Goal: Task Accomplishment & Management: Complete application form

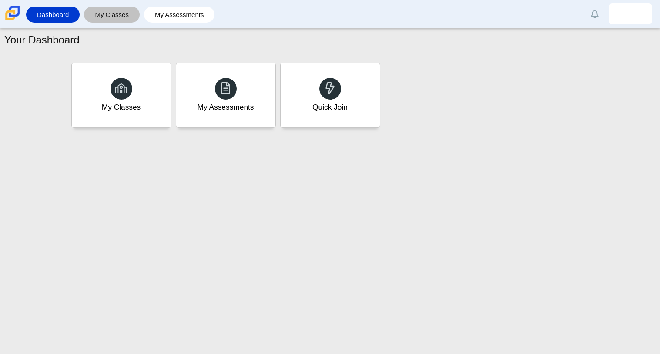
click at [111, 13] on link "My Classes" at bounding box center [111, 15] width 47 height 16
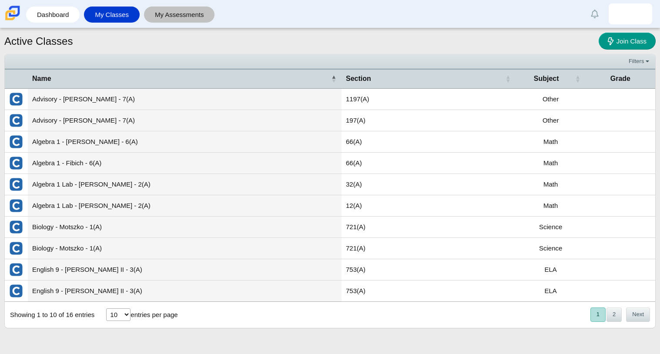
click at [169, 21] on link "My Assessments" at bounding box center [179, 15] width 62 height 16
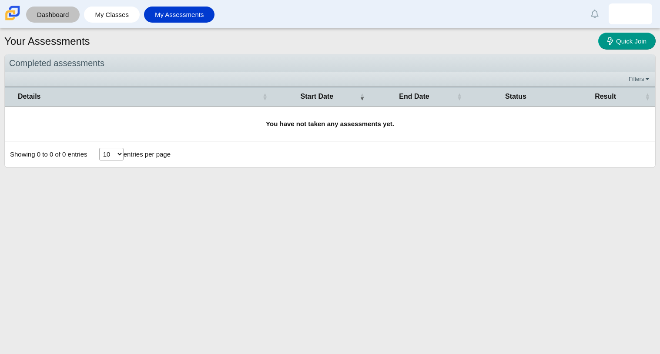
click at [50, 19] on link "Dashboard" at bounding box center [52, 15] width 45 height 16
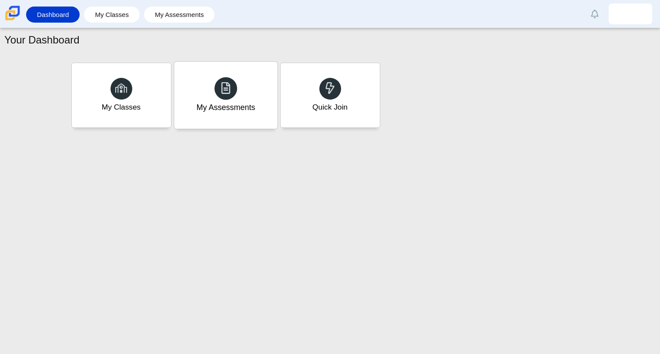
click at [271, 88] on div "My Assessments" at bounding box center [225, 95] width 103 height 67
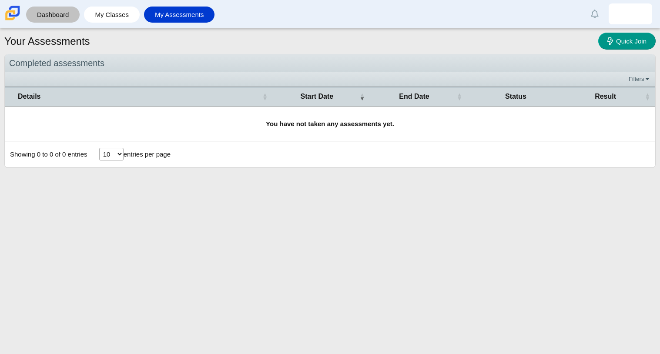
click at [60, 11] on link "Dashboard" at bounding box center [52, 15] width 45 height 16
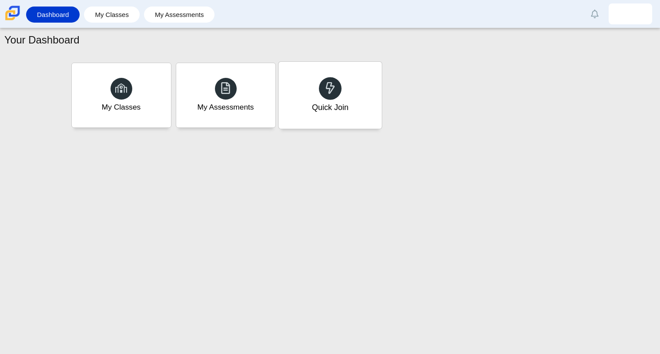
click at [337, 102] on div "Quick Join" at bounding box center [329, 107] width 37 height 11
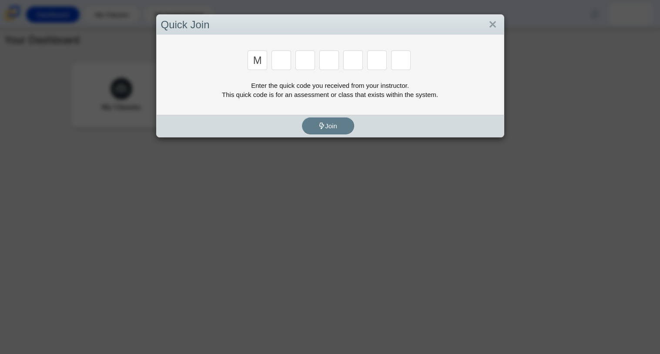
type input "M"
type input "7"
type input "e"
type input "v"
type input "3"
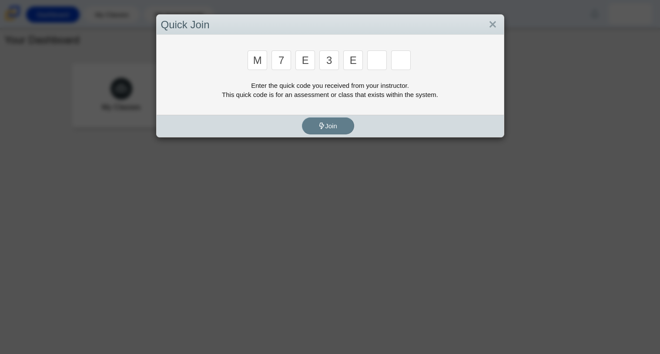
type input "e"
type input "v"
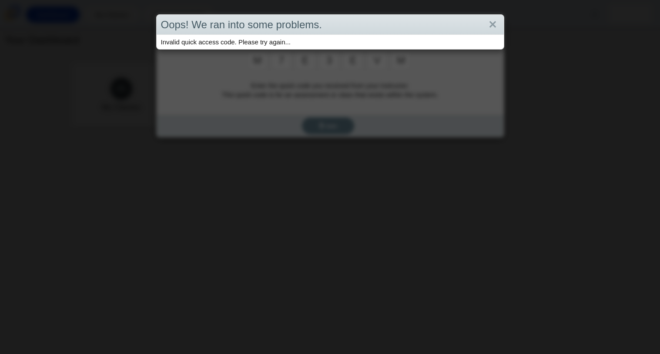
type input "m"
click at [334, 108] on div "Oops! We ran into some problems. Invalid quick access code. Please try again..." at bounding box center [330, 177] width 660 height 354
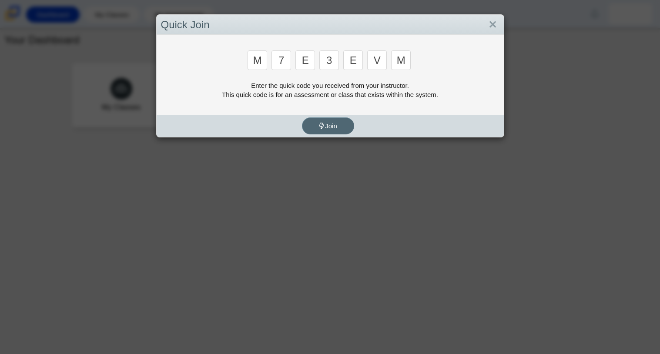
click at [334, 123] on span "Join" at bounding box center [327, 125] width 19 height 7
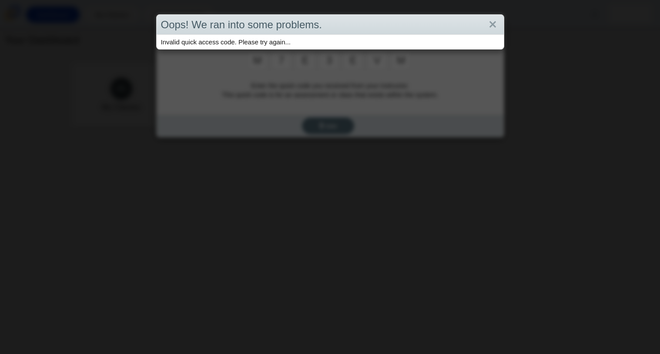
click at [334, 123] on div "Oops! We ran into some problems. Invalid quick access code. Please try again..." at bounding box center [330, 177] width 660 height 354
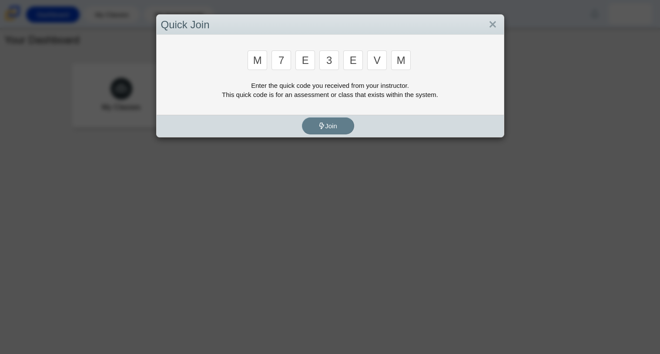
click at [327, 137] on div "Quick Join M 7 e 3 e v m Enter the quick code you received from your instructor…" at bounding box center [330, 75] width 348 height 123
click at [321, 129] on span "Join" at bounding box center [327, 125] width 19 height 7
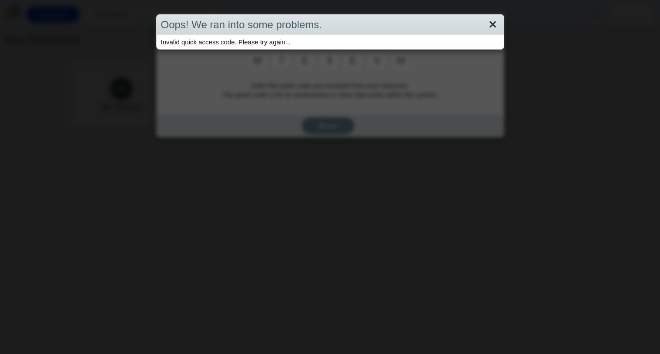
click at [494, 18] on link "Close" at bounding box center [492, 24] width 13 height 15
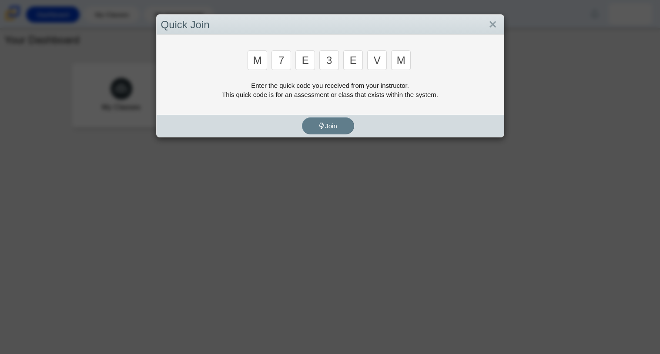
click at [404, 64] on input "m" at bounding box center [401, 60] width 20 height 20
type input "W"
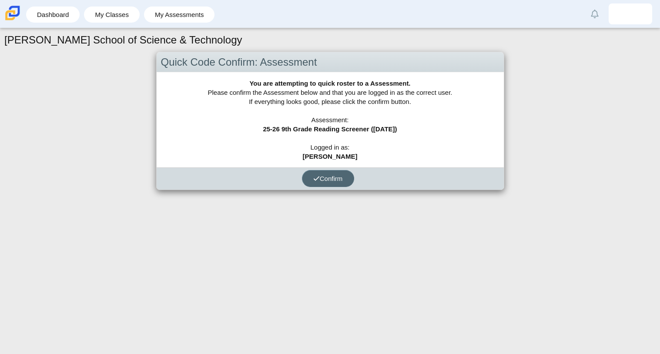
click at [342, 179] on span "Confirm" at bounding box center [328, 178] width 30 height 7
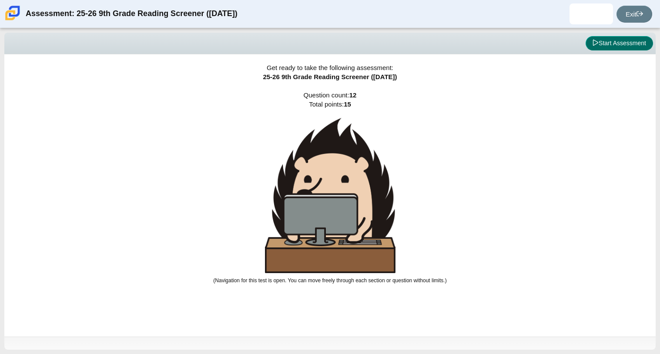
click at [623, 46] on button "Start Assessment" at bounding box center [618, 43] width 67 height 15
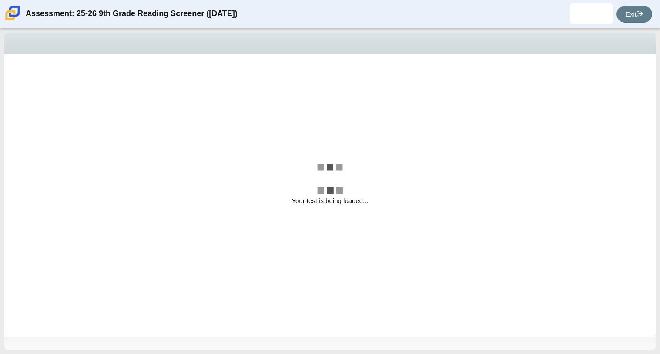
select select "ccc5b315-3c7c-471c-bf90-f22c8299c798"
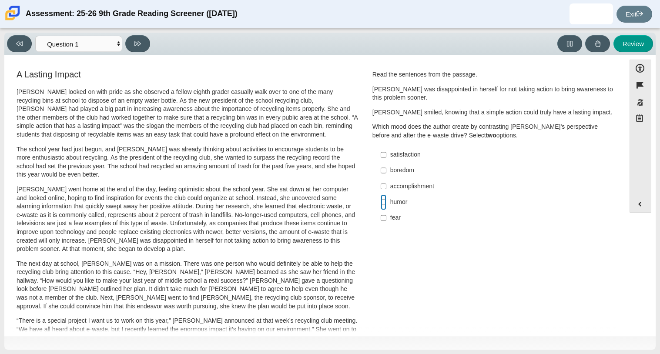
click at [380, 197] on input "humor humor" at bounding box center [383, 202] width 6 height 16
checkbox input "true"
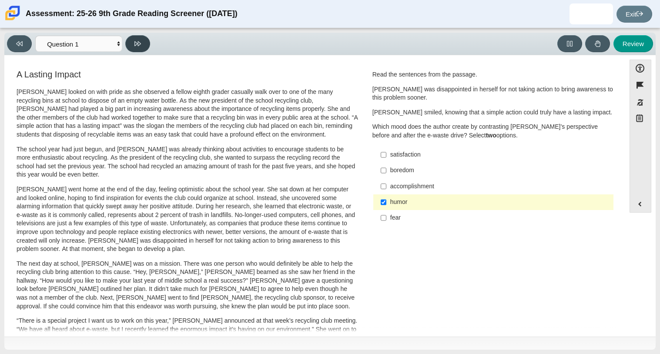
click at [131, 42] on button at bounding box center [137, 43] width 25 height 17
select select "0ff64528-ffd7-428d-b192-babfaadd44e8"
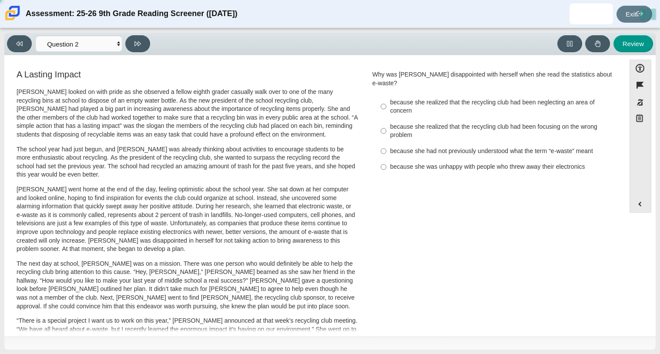
click at [443, 124] on div "because she realized that the recycling club had been focusing on the wrong pro…" at bounding box center [500, 131] width 220 height 17
click at [386, 124] on input "because she realized that the recycling club had been focusing on the wrong pro…" at bounding box center [383, 131] width 6 height 24
radio input "true"
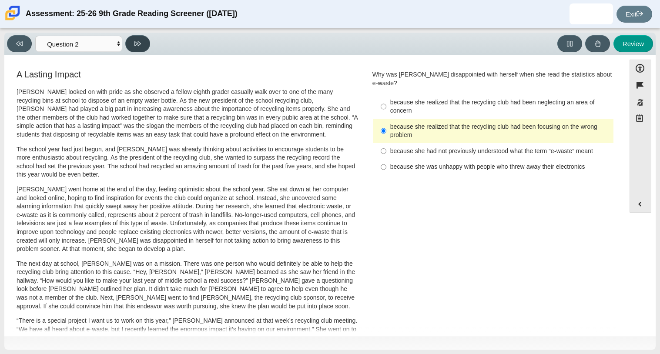
click at [142, 42] on button at bounding box center [137, 43] width 25 height 17
select select "7ce3d843-6974-4858-901c-1ff39630e843"
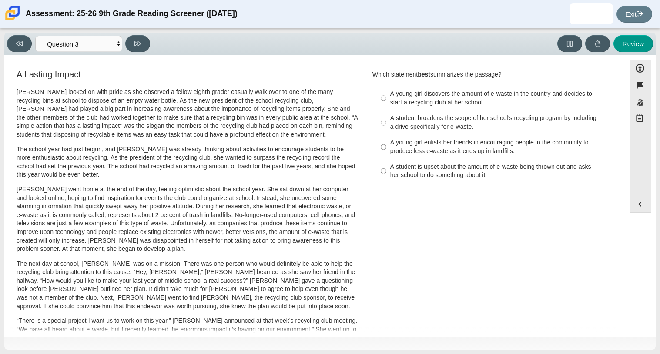
click at [410, 161] on label "A student is upset about the amount of e-waste being thrown out and asks her sc…" at bounding box center [493, 171] width 239 height 24
click at [386, 161] on input "A student is upset about the amount of e-waste being thrown out and asks her sc…" at bounding box center [383, 171] width 6 height 24
radio input "true"
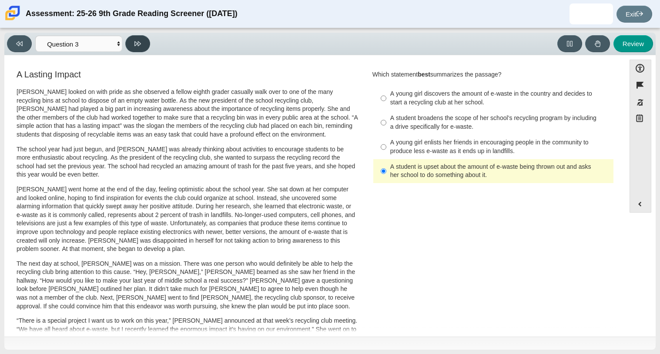
click at [132, 45] on button at bounding box center [137, 43] width 25 height 17
select select "ca9ea0f1-49c5-4bd1-83b0-472c18652b42"
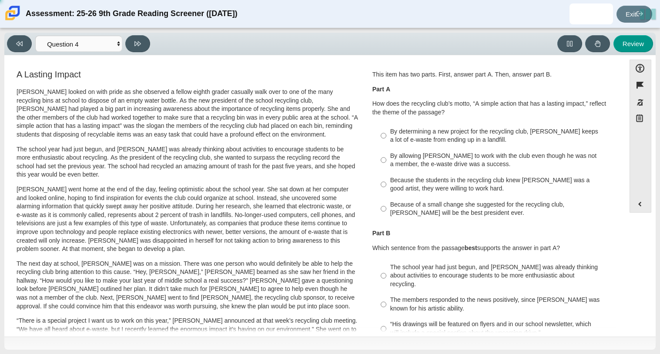
click at [442, 160] on div "By allowing [PERSON_NAME] to work with the club even though he was not a member…" at bounding box center [500, 160] width 220 height 17
click at [386, 160] on input "By allowing [PERSON_NAME] to work with the club even though he was not a member…" at bounding box center [383, 160] width 6 height 24
radio input "true"
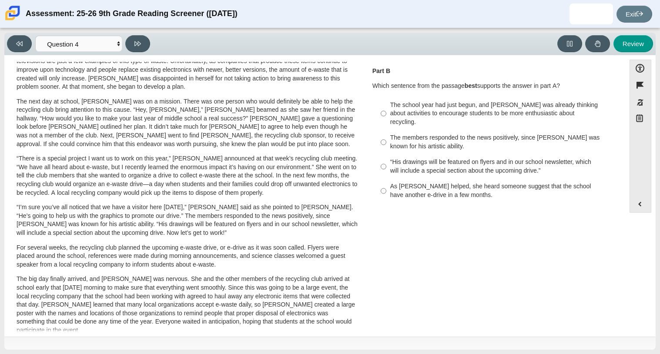
scroll to position [160, 0]
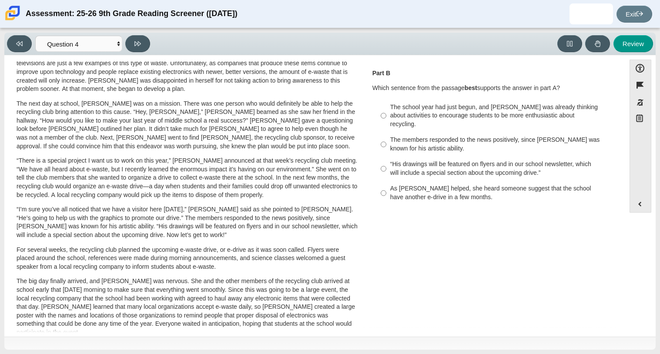
click at [443, 184] on div "As [PERSON_NAME] helped, she heard someone suggest that the school have another…" at bounding box center [500, 192] width 220 height 17
click at [386, 181] on input "As [PERSON_NAME] helped, she heard someone suggest that the school have another…" at bounding box center [383, 193] width 6 height 24
radio input "true"
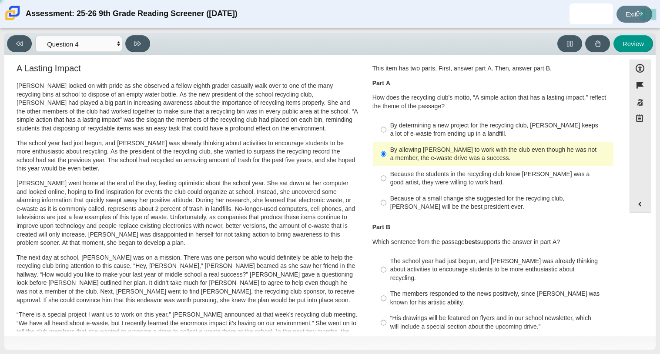
scroll to position [6, 0]
click at [129, 39] on button at bounding box center [137, 43] width 25 height 17
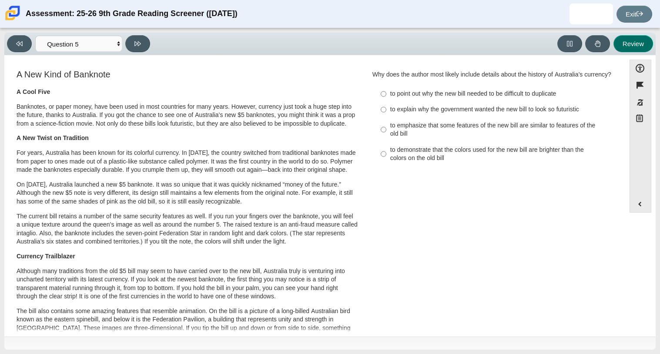
click at [647, 42] on button "Review" at bounding box center [633, 43] width 40 height 17
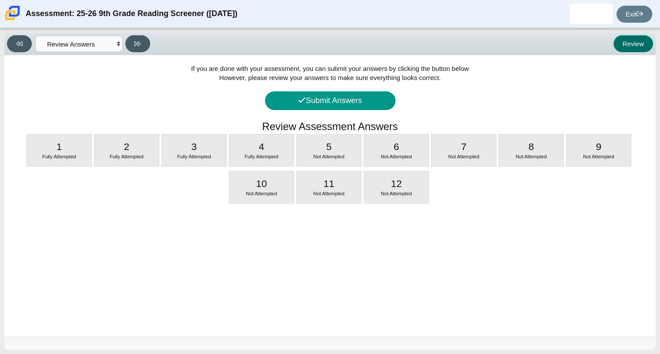
click at [647, 42] on button "Review" at bounding box center [633, 43] width 40 height 17
click at [631, 44] on button "Review" at bounding box center [633, 43] width 40 height 17
click at [110, 44] on select "Questions Question 1 Question 2 Question 3 Question 4 Question 5 Question 6 Que…" at bounding box center [78, 44] width 87 height 16
click at [35, 36] on select "Questions Question 1 Question 2 Question 3 Question 4 Question 5 Question 6 Que…" at bounding box center [78, 44] width 87 height 16
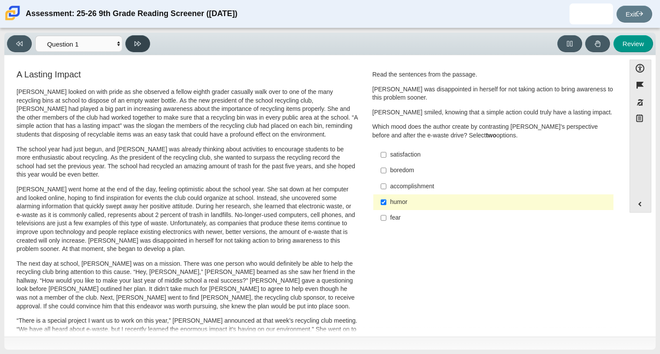
click at [139, 43] on icon at bounding box center [137, 43] width 7 height 7
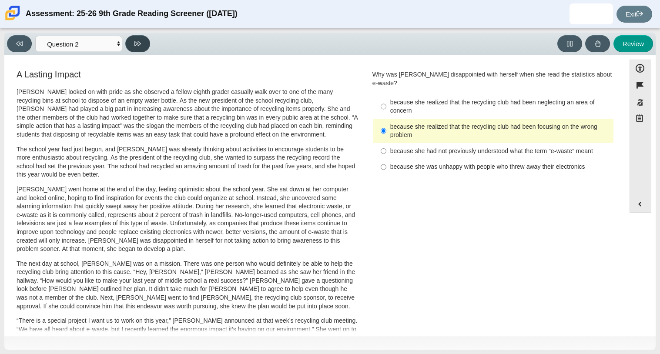
click at [139, 43] on icon at bounding box center [137, 43] width 7 height 7
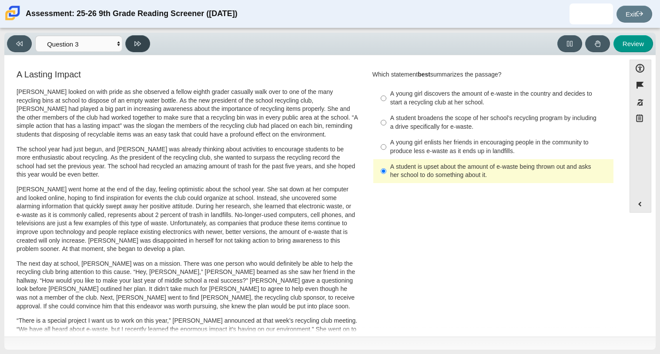
click at [139, 43] on icon at bounding box center [137, 43] width 7 height 7
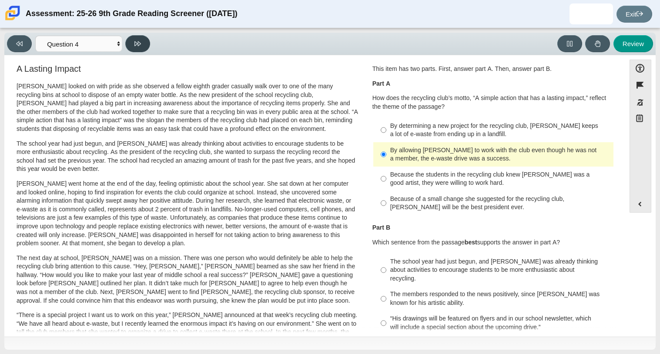
click at [139, 43] on icon at bounding box center [137, 43] width 7 height 7
select select "e41f1a79-e29f-4095-8030-a53364015bed"
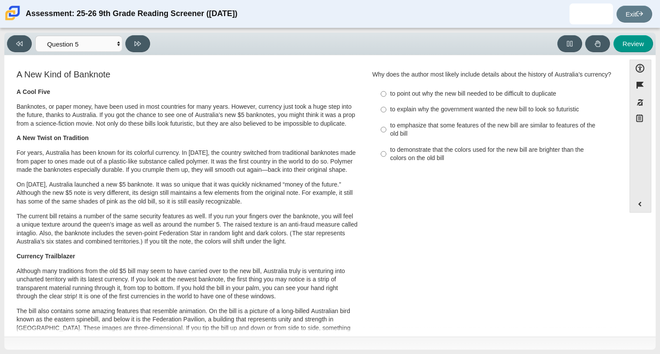
click at [399, 98] on div "to point out why the new bill needed to be difficult to duplicate" at bounding box center [500, 94] width 220 height 9
click at [386, 100] on input "to point out why the new bill needed to be difficult to duplicate to point out …" at bounding box center [383, 94] width 6 height 16
radio input "true"
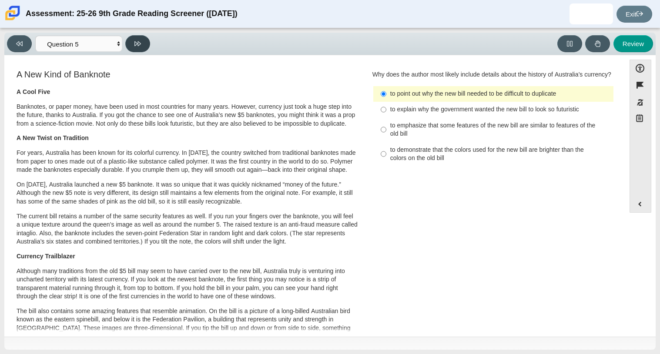
click at [133, 45] on button at bounding box center [137, 43] width 25 height 17
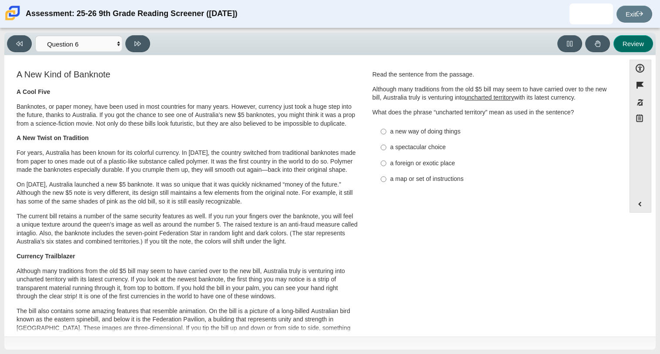
click at [621, 45] on button "Review" at bounding box center [633, 43] width 40 height 17
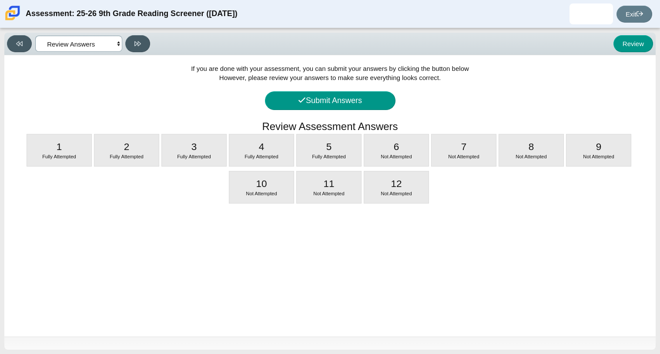
click at [75, 46] on select "Questions Question 1 Question 2 Question 3 Question 4 Question 5 Question 6 Que…" at bounding box center [78, 44] width 87 height 16
click at [35, 36] on select "Questions Question 1 Question 2 Question 3 Question 4 Question 5 Question 6 Que…" at bounding box center [78, 44] width 87 height 16
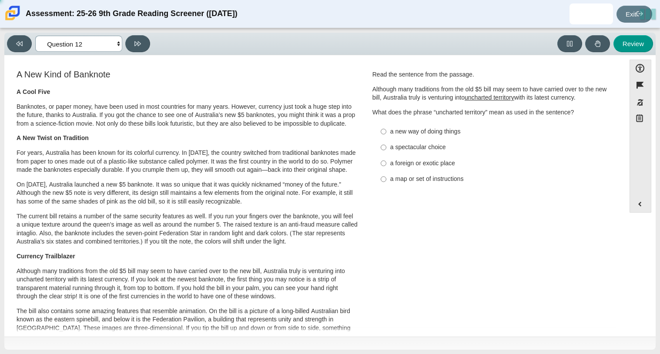
select select "69146e31-7b3d-4a3e-9ce6-f30c24342ae0"
click at [436, 168] on label "a foreign or exotic place a foreign or exotic place" at bounding box center [493, 163] width 239 height 16
click at [386, 168] on input "a foreign or exotic place a foreign or exotic place" at bounding box center [383, 163] width 6 height 16
radio input "true"
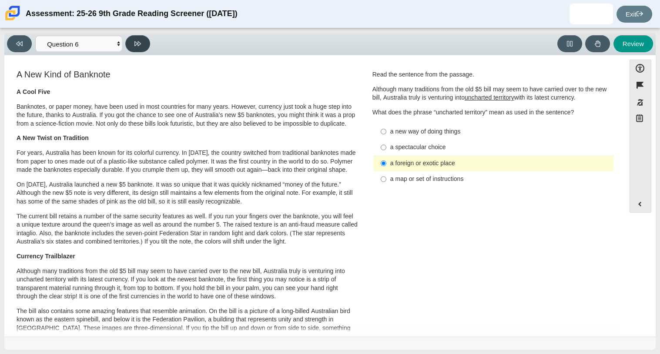
click at [138, 43] on icon at bounding box center [137, 43] width 7 height 5
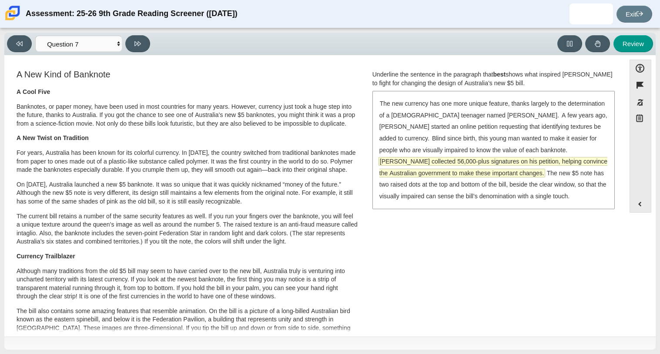
click at [427, 158] on span "[PERSON_NAME] collected 56,000-plus signatures on his petition, helping convinc…" at bounding box center [493, 167] width 228 height 20
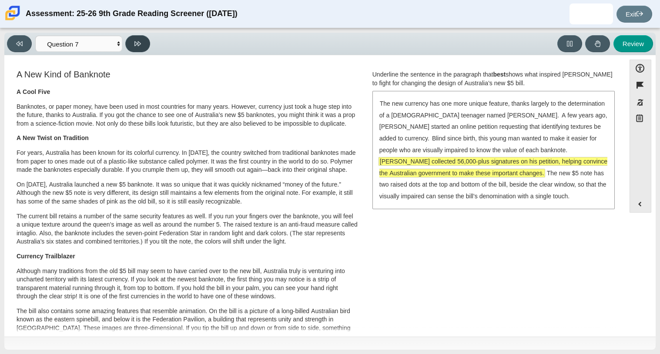
click at [137, 41] on icon at bounding box center [137, 43] width 7 height 7
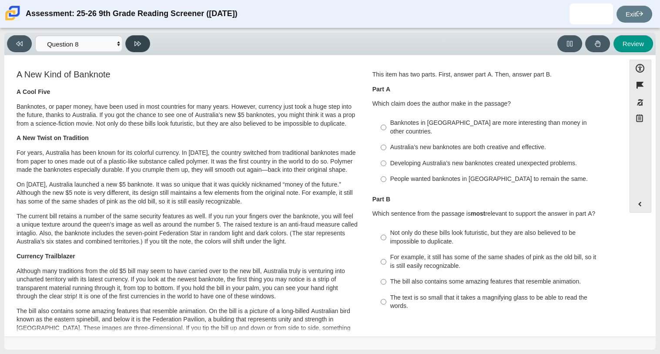
click at [137, 41] on icon at bounding box center [137, 43] width 7 height 7
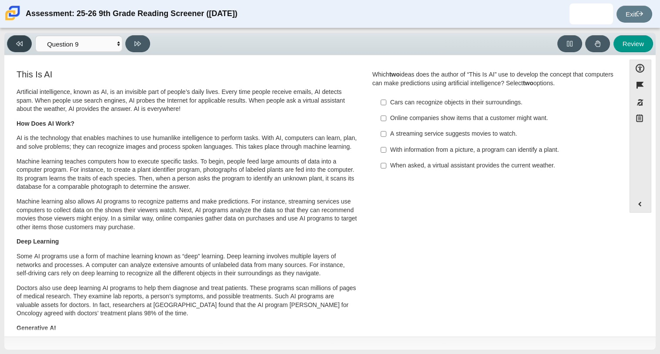
click at [14, 37] on button at bounding box center [19, 43] width 25 height 17
select select "ea8338c2-a6a3-418e-a305-2b963b54a290"
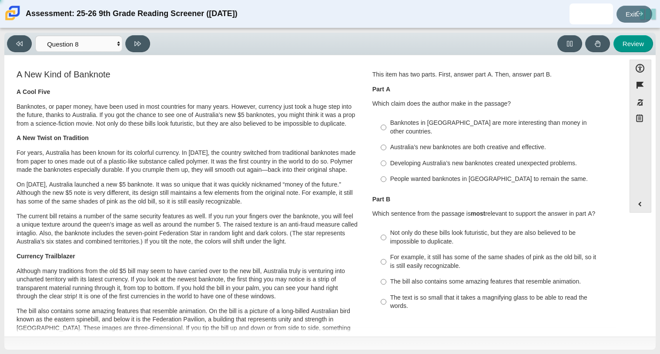
click at [418, 143] on div "Australia’s new banknotes are both creative and effective." at bounding box center [500, 147] width 220 height 9
click at [386, 140] on input "Australia’s new banknotes are both creative and effective. Australia’s new bank…" at bounding box center [383, 148] width 6 height 16
radio input "true"
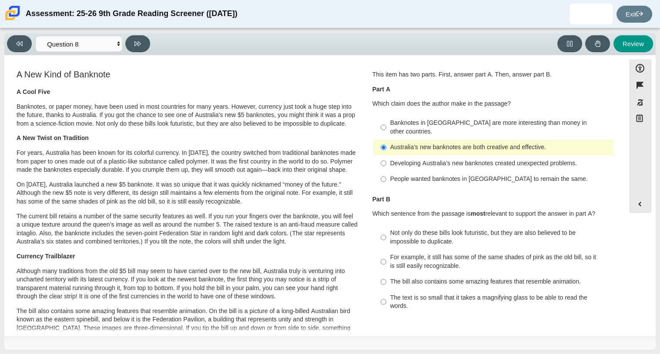
click at [434, 229] on div "Not only do these bills look futuristic, but they are also believed to be impos…" at bounding box center [500, 237] width 220 height 17
click at [386, 225] on input "Not only do these bills look futuristic, but they are also believed to be impos…" at bounding box center [383, 237] width 6 height 24
radio input "true"
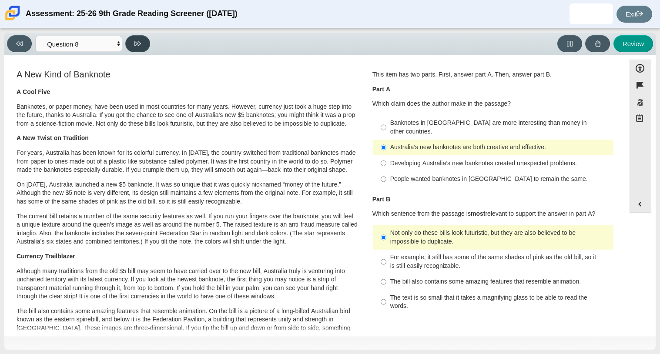
click at [138, 46] on icon at bounding box center [137, 43] width 7 height 7
select select "89f058d6-b15c-4ef5-a4b3-fdaffb8868b6"
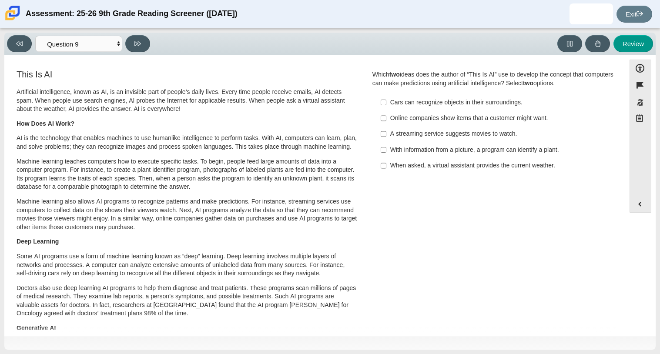
click at [395, 117] on div "Online companies show items that a customer might want." at bounding box center [500, 118] width 220 height 9
click at [386, 117] on input "Online companies show items that a customer might want. Online companies show i…" at bounding box center [383, 118] width 6 height 16
checkbox input "true"
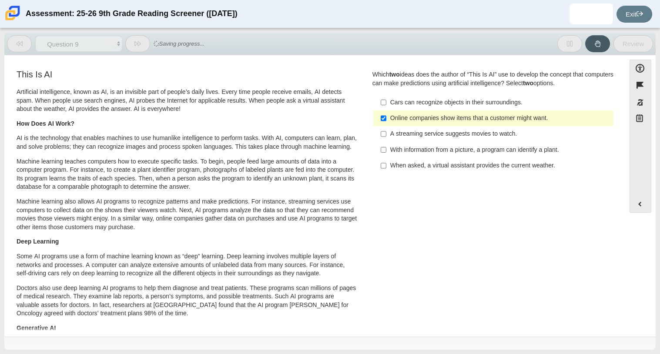
click at [400, 152] on div "With information from a picture, a program can identify a plant." at bounding box center [500, 150] width 220 height 9
click at [386, 152] on input "With information from a picture, a program can identify a plant. With informati…" at bounding box center [383, 150] width 6 height 16
checkbox input "true"
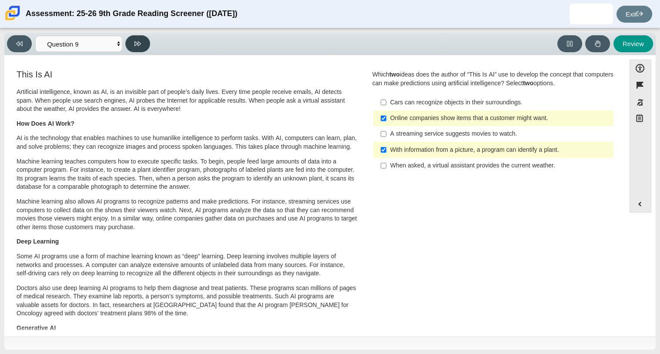
click at [137, 36] on button at bounding box center [137, 43] width 25 height 17
select select "cdf3c14e-a918-44d1-9b63-3db0fa81641e"
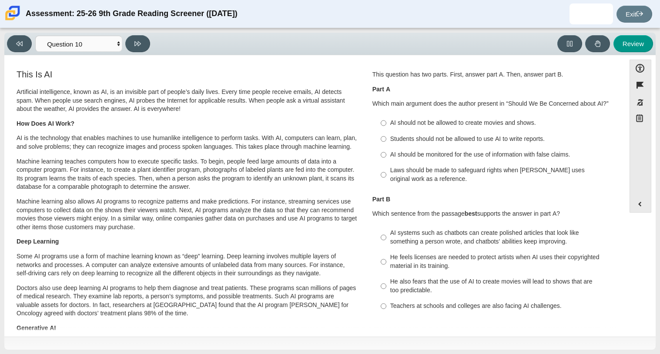
click at [409, 173] on div "Laws should be made to safeguard rights when [PERSON_NAME] uses original work a…" at bounding box center [500, 174] width 220 height 17
click at [386, 173] on input "Laws should be made to safeguard rights when [PERSON_NAME] uses original work a…" at bounding box center [383, 175] width 6 height 24
radio input "true"
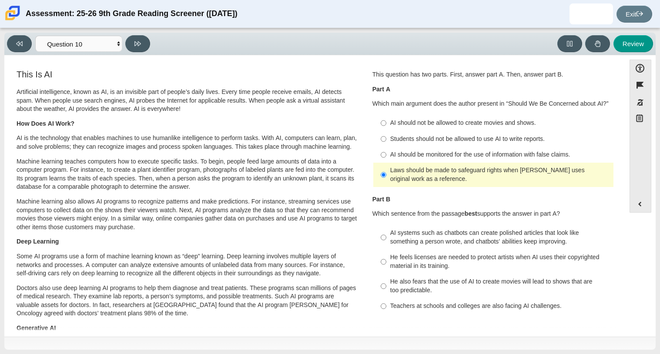
click at [391, 135] on div "Students should not be allowed to use AI to write reports." at bounding box center [500, 139] width 220 height 9
click at [386, 135] on input "Students should not be allowed to use AI to write reports. Students should not …" at bounding box center [383, 139] width 6 height 16
radio input "true"
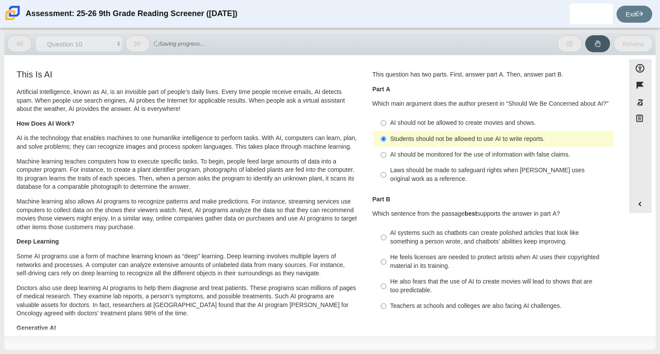
click at [406, 300] on label "Teachers at schools and colleges are also facing AI challenges. Teachers at sch…" at bounding box center [493, 306] width 239 height 16
click at [386, 300] on input "Teachers at schools and colleges are also facing AI challenges. Teachers at sch…" at bounding box center [383, 306] width 6 height 16
radio input "true"
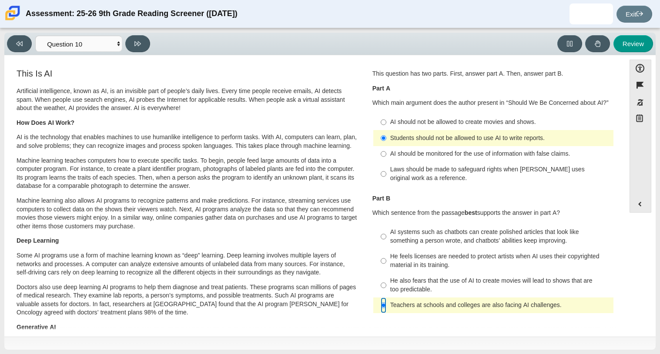
scroll to position [0, 0]
click at [136, 43] on icon at bounding box center [137, 43] width 7 height 7
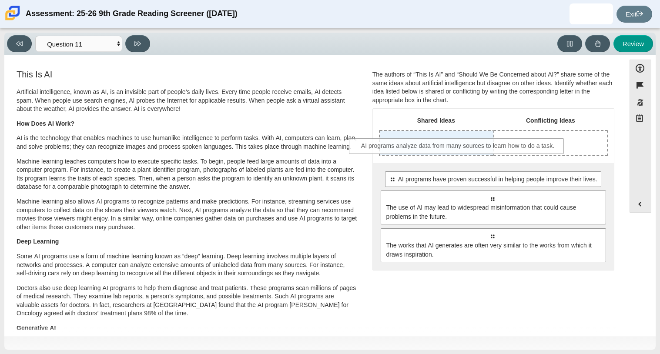
drag, startPoint x: 481, startPoint y: 197, endPoint x: 448, endPoint y: 144, distance: 61.8
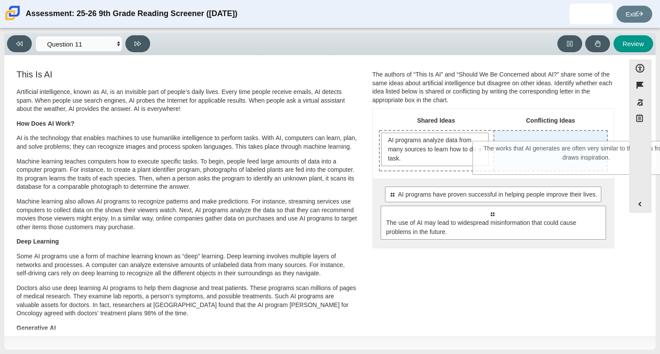
drag, startPoint x: 437, startPoint y: 265, endPoint x: 531, endPoint y: 162, distance: 139.4
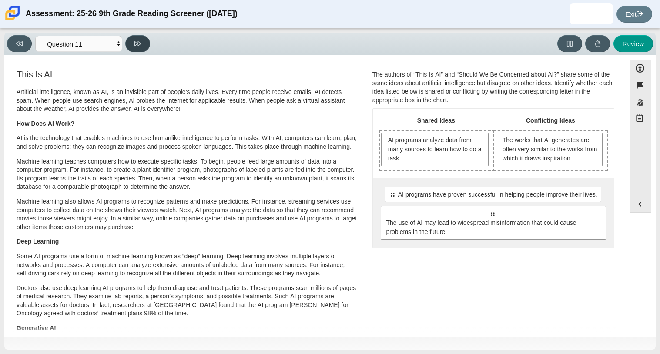
click at [141, 48] on button at bounding box center [137, 43] width 25 height 17
select select "c3effed4-44ce-4a19-bd96-1787f34e9b4c"
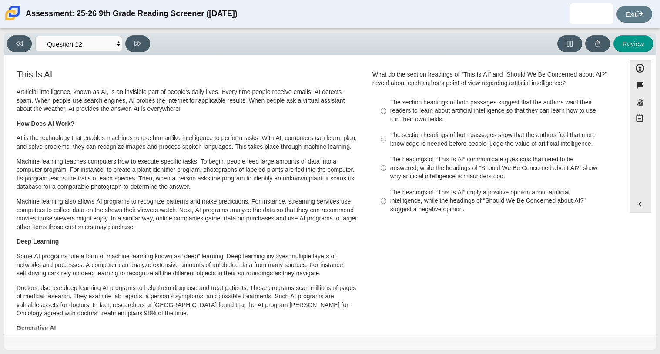
click at [406, 120] on div "The section headings of both passages suggest that the authors want their reade…" at bounding box center [500, 111] width 220 height 26
click at [386, 120] on input "The section headings of both passages suggest that the authors want their reade…" at bounding box center [383, 110] width 6 height 33
radio input "true"
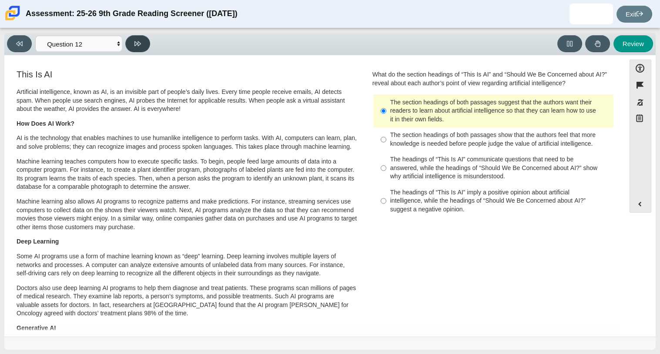
click at [133, 44] on button at bounding box center [137, 43] width 25 height 17
select select "review"
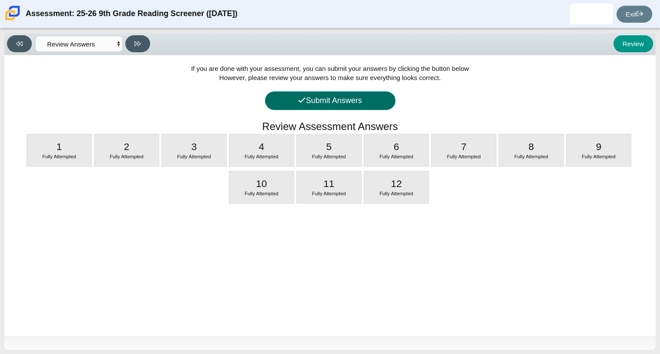
click at [332, 97] on button "Submit Answers" at bounding box center [330, 100] width 130 height 19
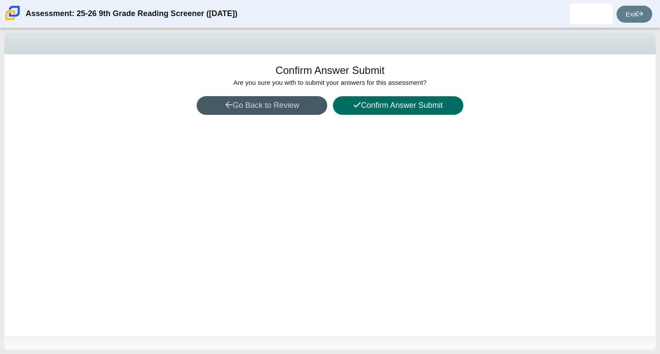
click at [343, 103] on button "Confirm Answer Submit" at bounding box center [398, 105] width 130 height 19
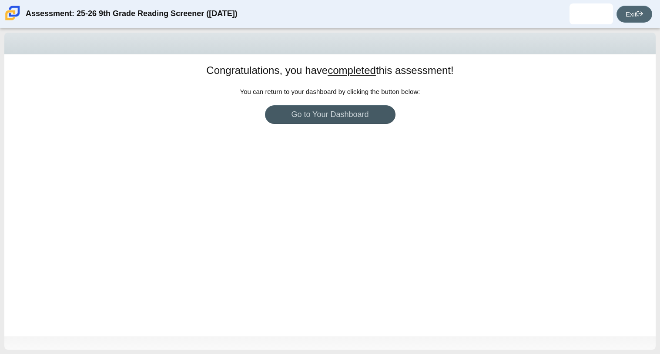
click at [624, 9] on link "Exit" at bounding box center [634, 14] width 36 height 17
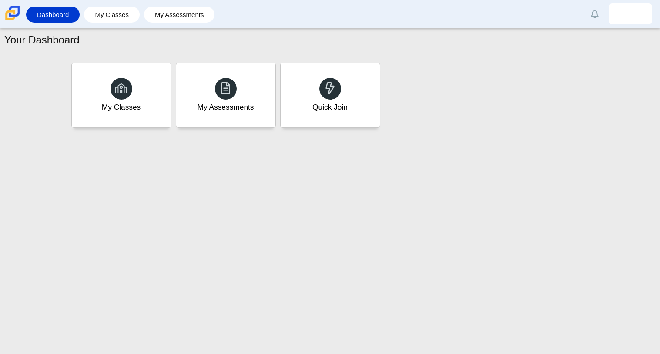
click at [624, 9] on img at bounding box center [630, 14] width 14 height 14
